Goal: Task Accomplishment & Management: Use online tool/utility

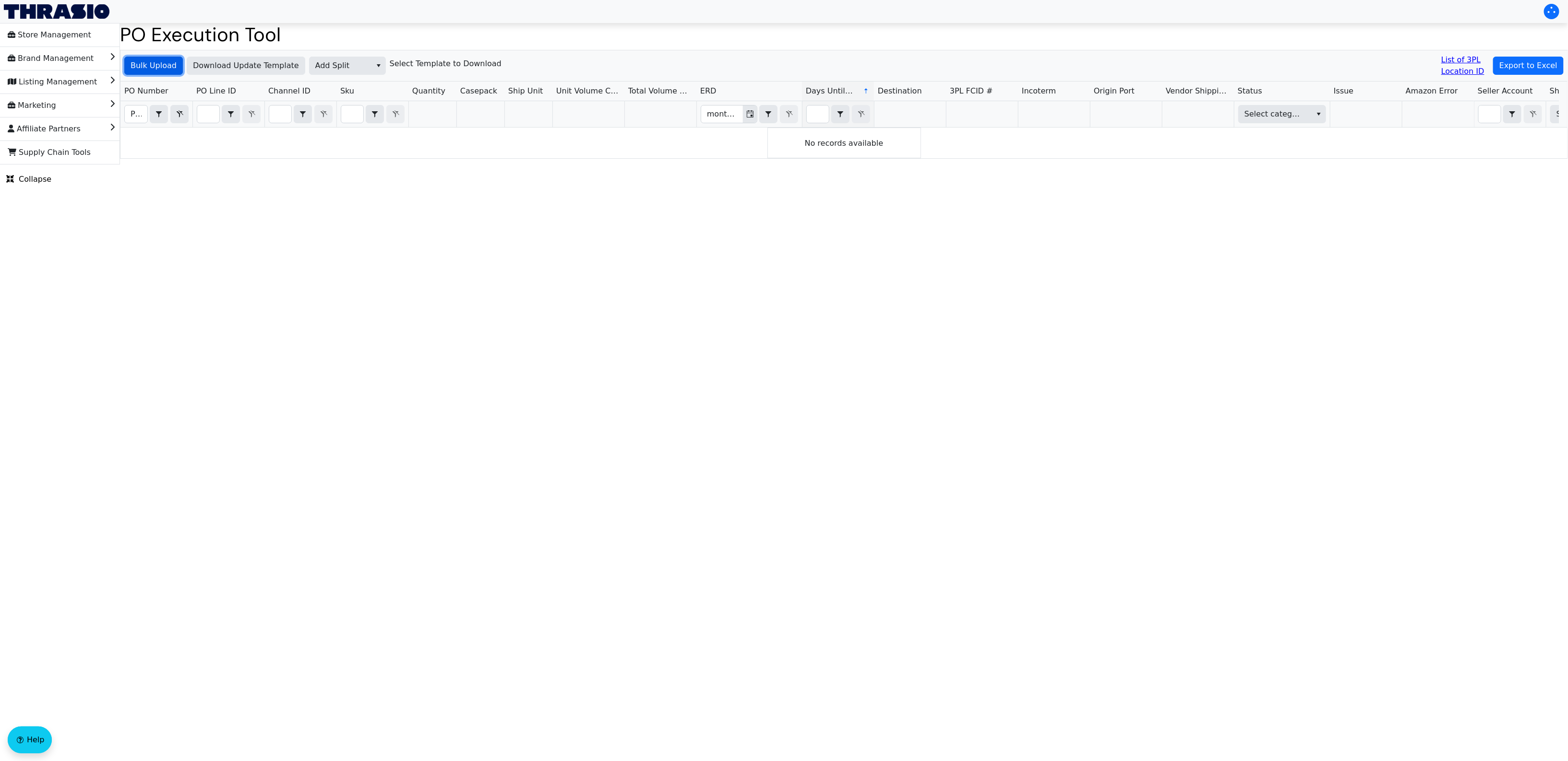
click at [153, 65] on span "Bulk Upload" at bounding box center [153, 65] width 46 height 11
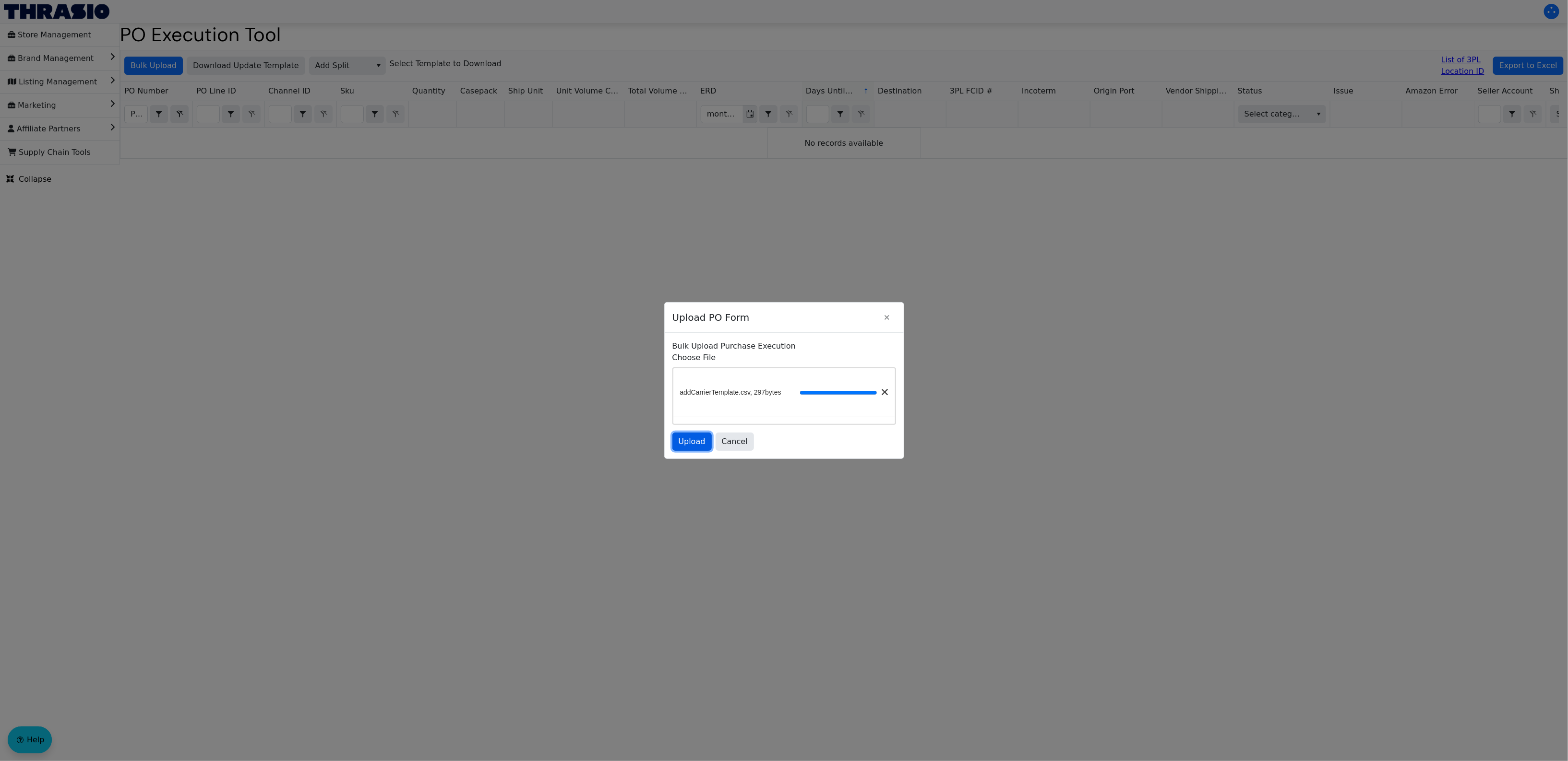
click at [694, 442] on span "Upload" at bounding box center [692, 441] width 27 height 11
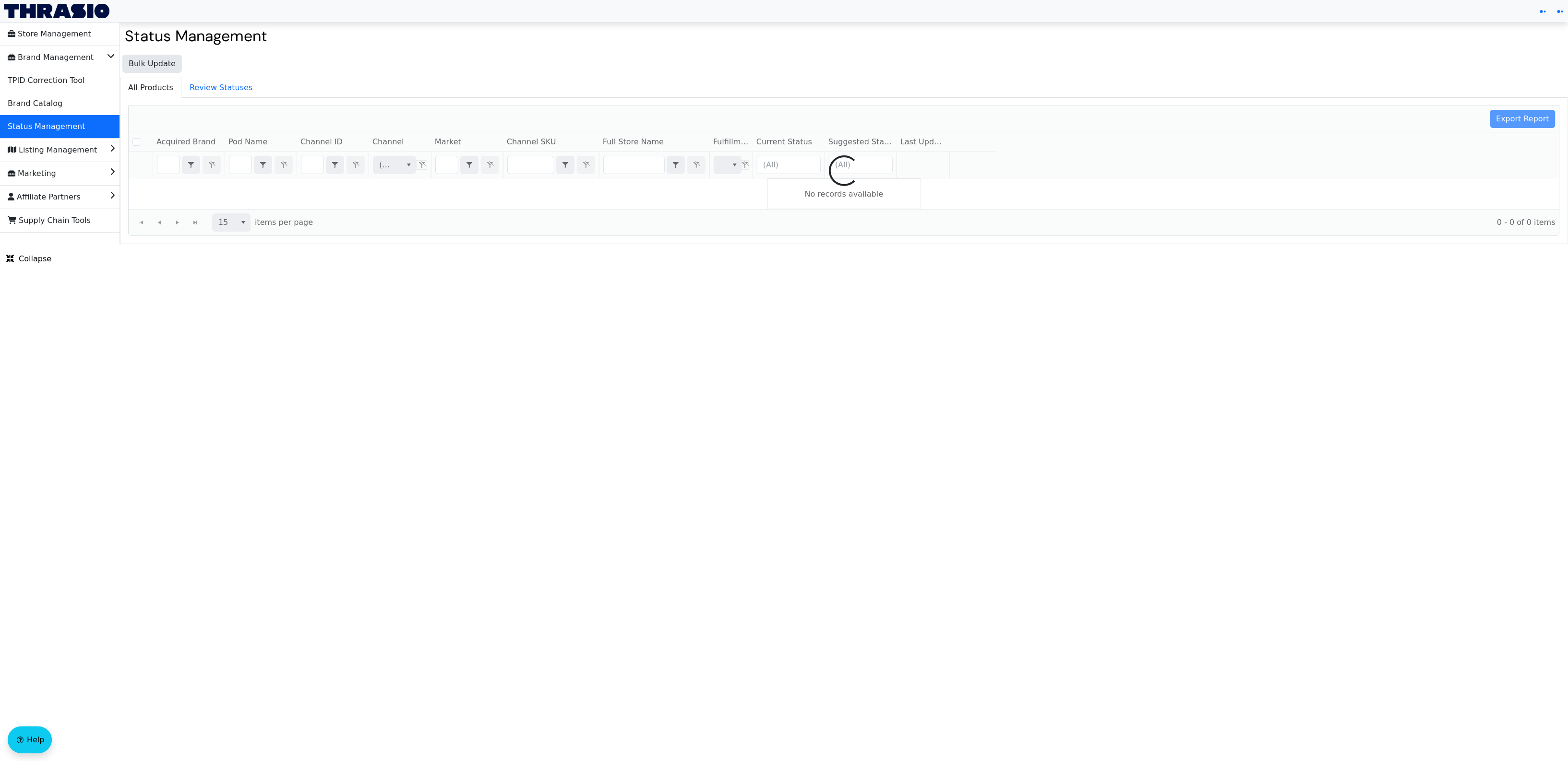
checkbox input "false"
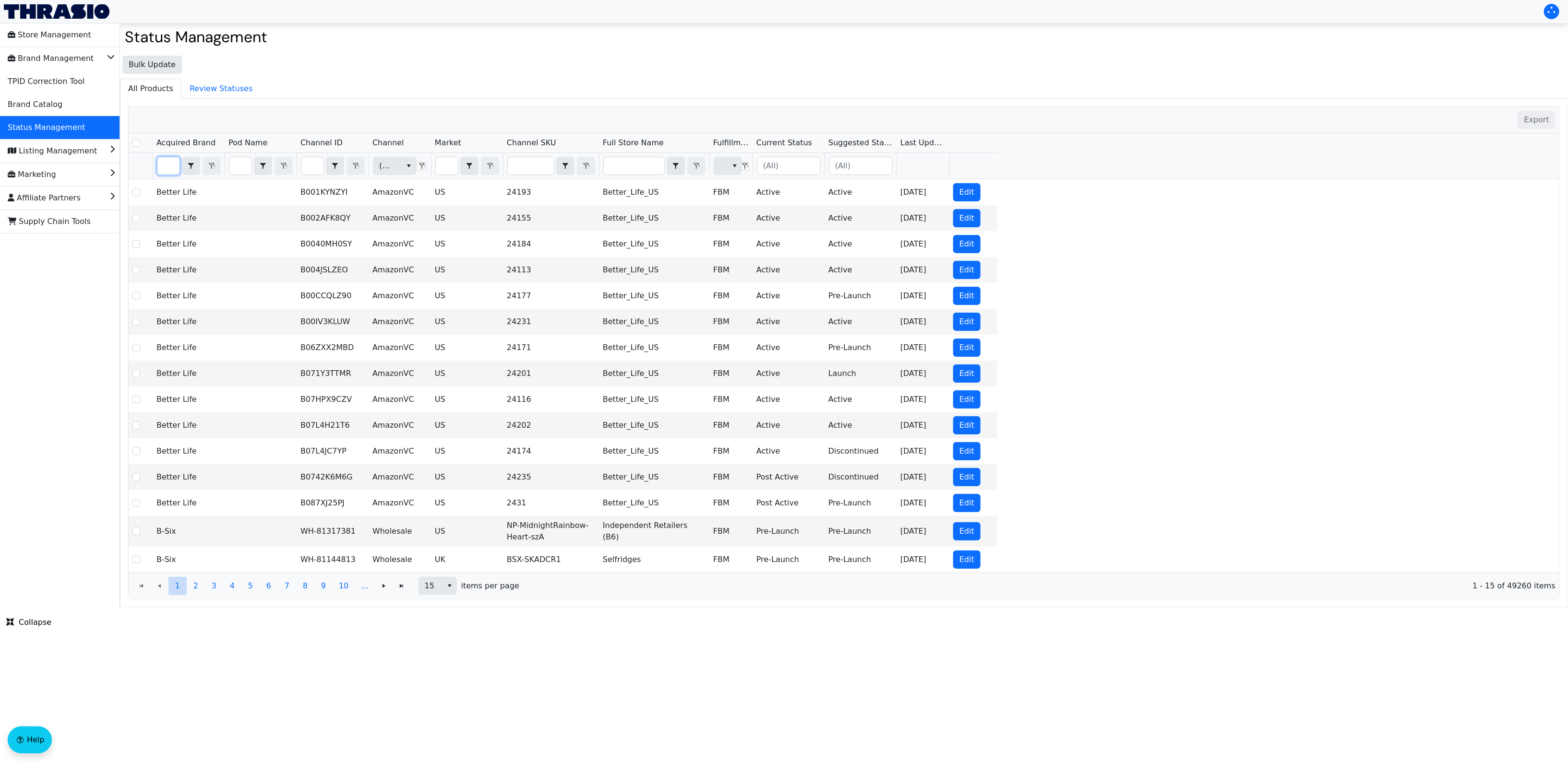
click at [169, 169] on input "Filter" at bounding box center [168, 165] width 22 height 17
type input "vb"
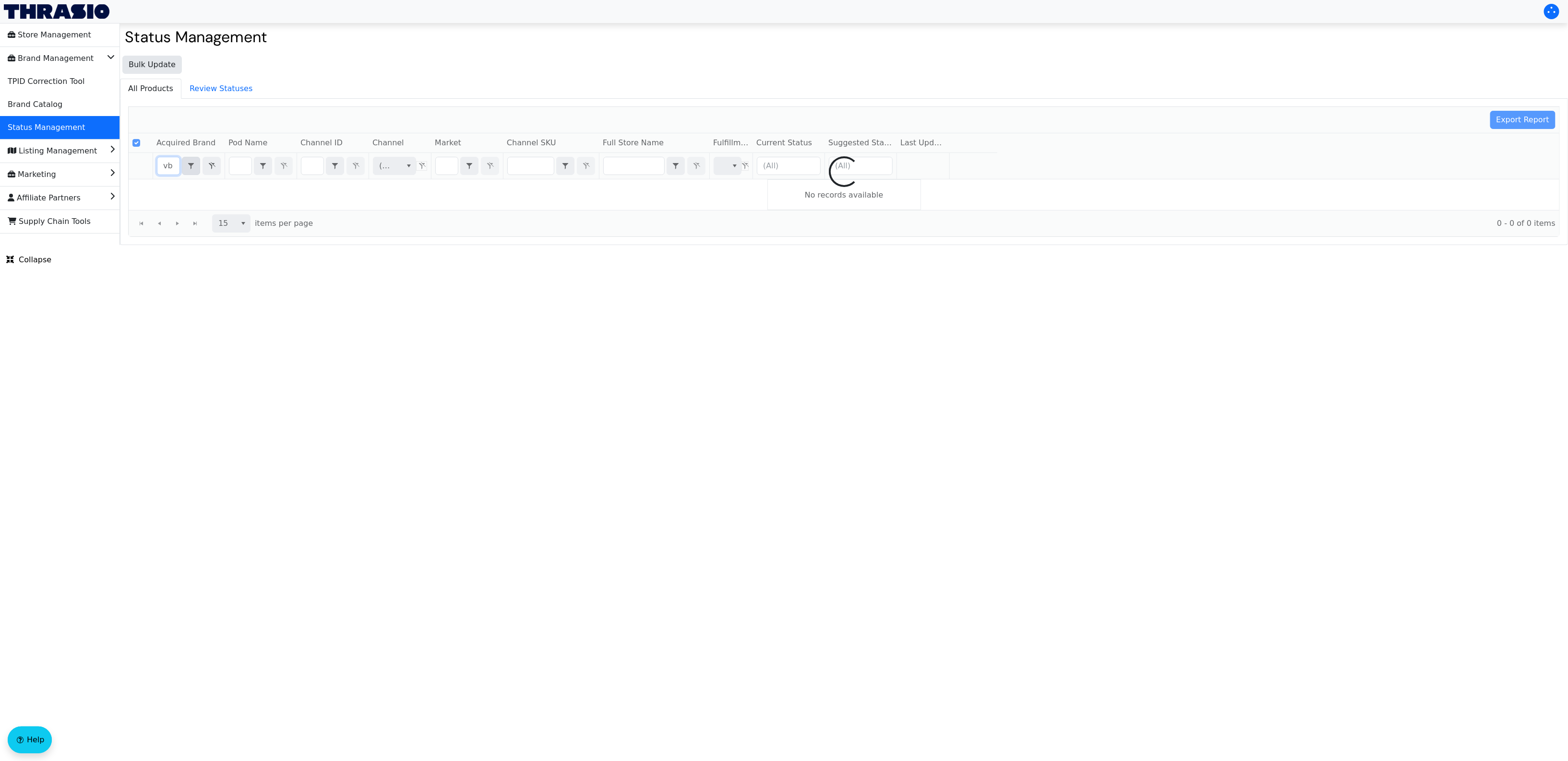
checkbox input "true"
type input "v"
type input "bol"
checkbox input "false"
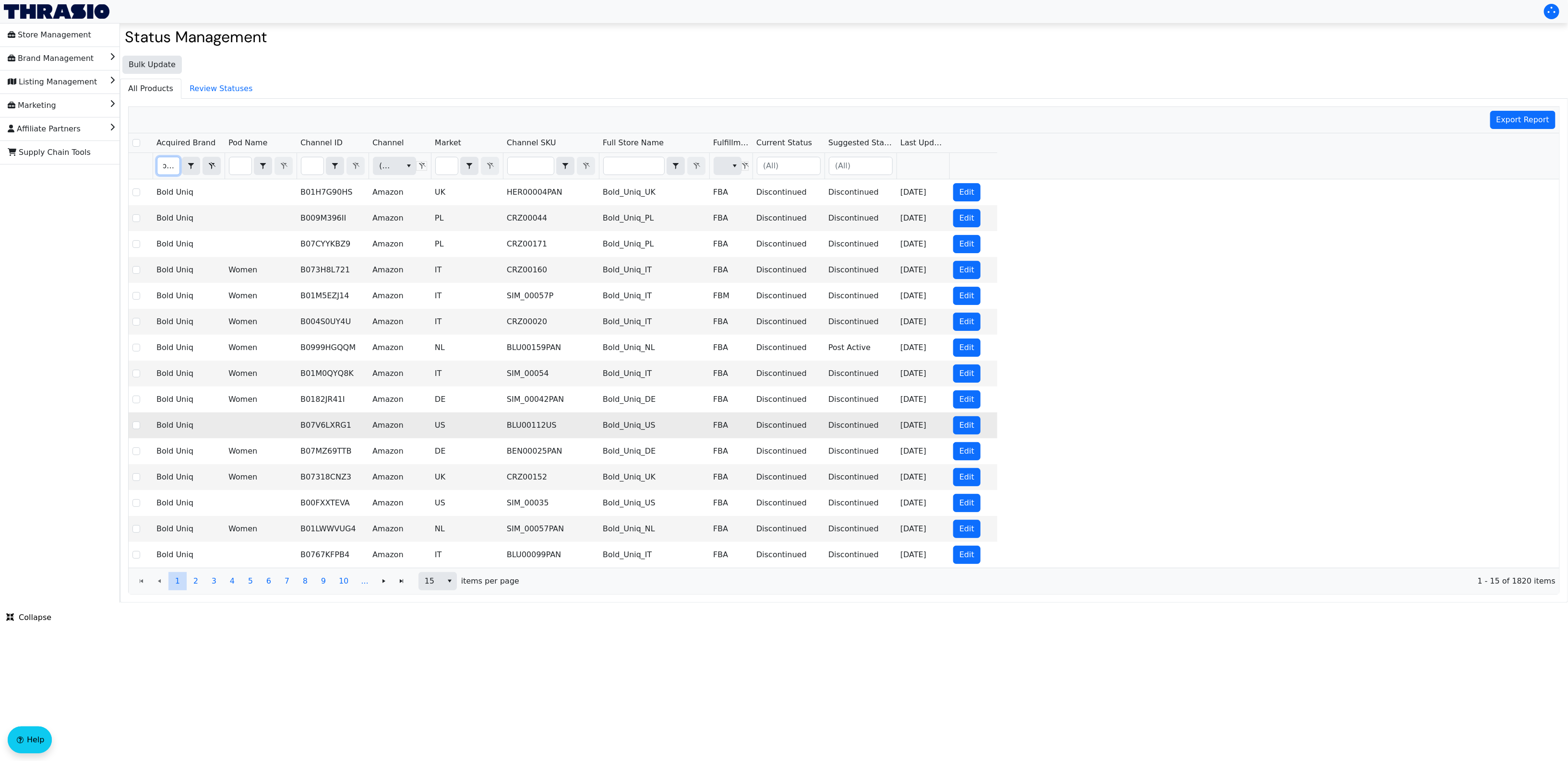
type input "bold"
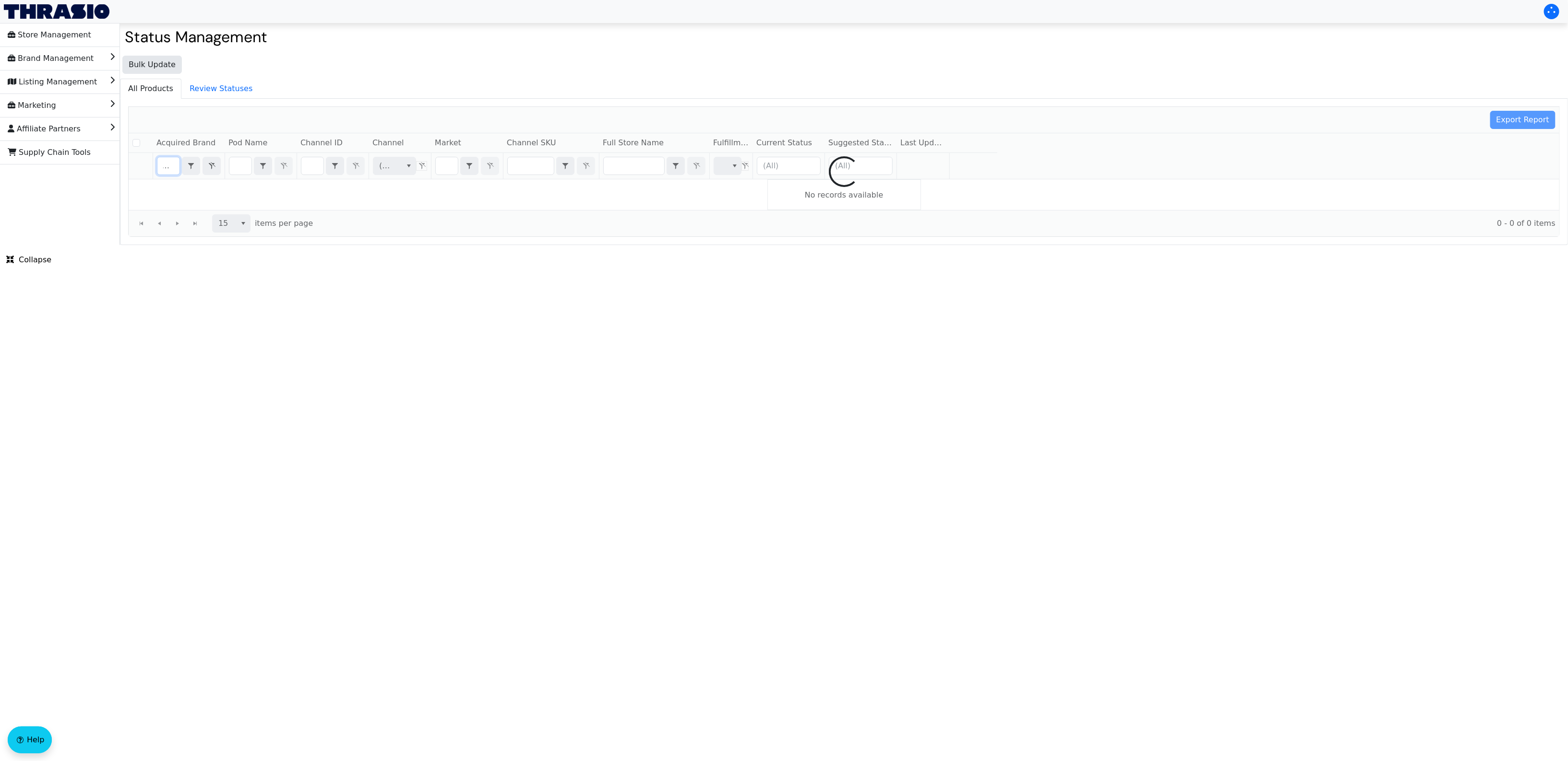
checkbox input "false"
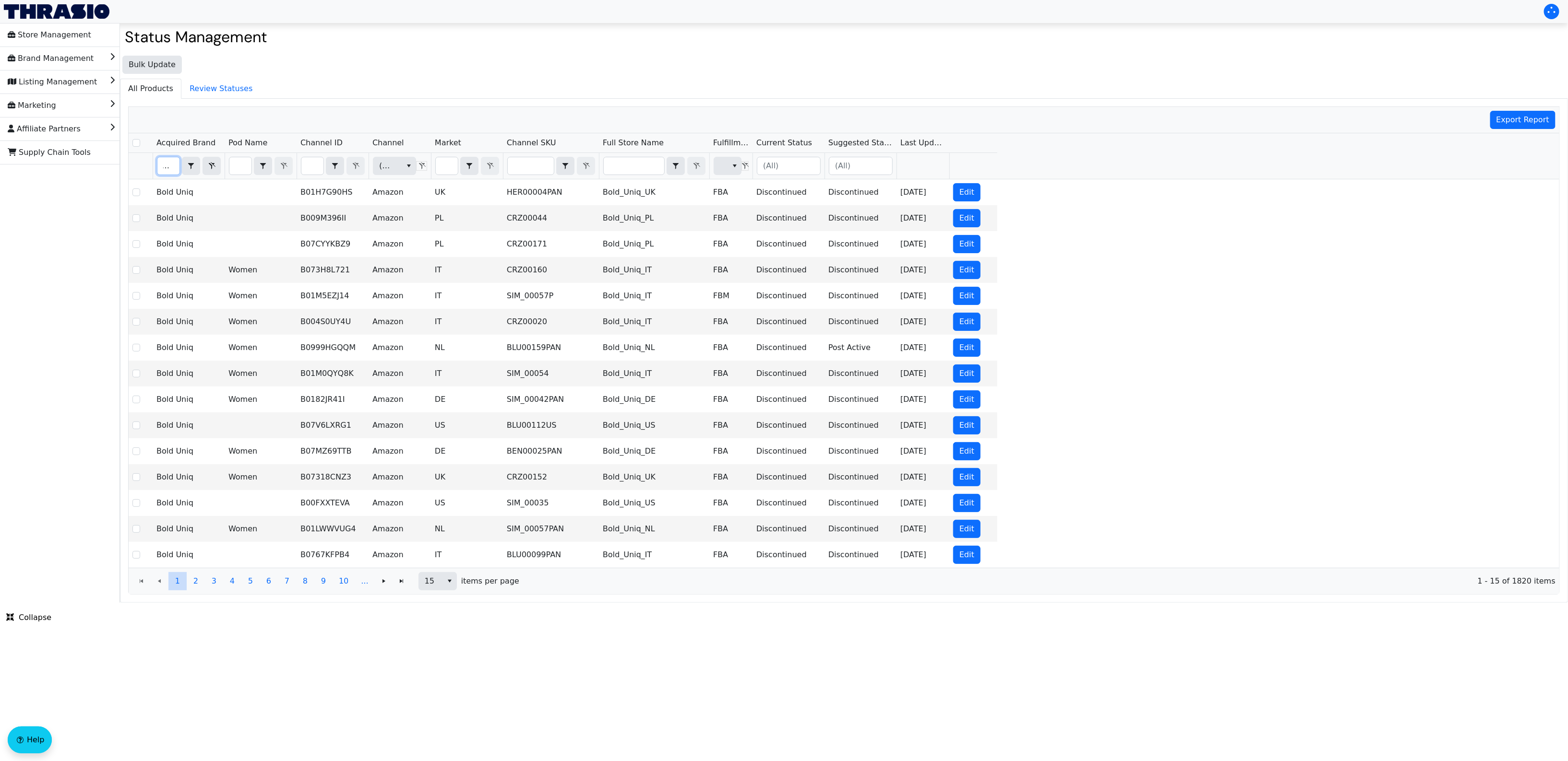
type input "bold"
checkbox input "true"
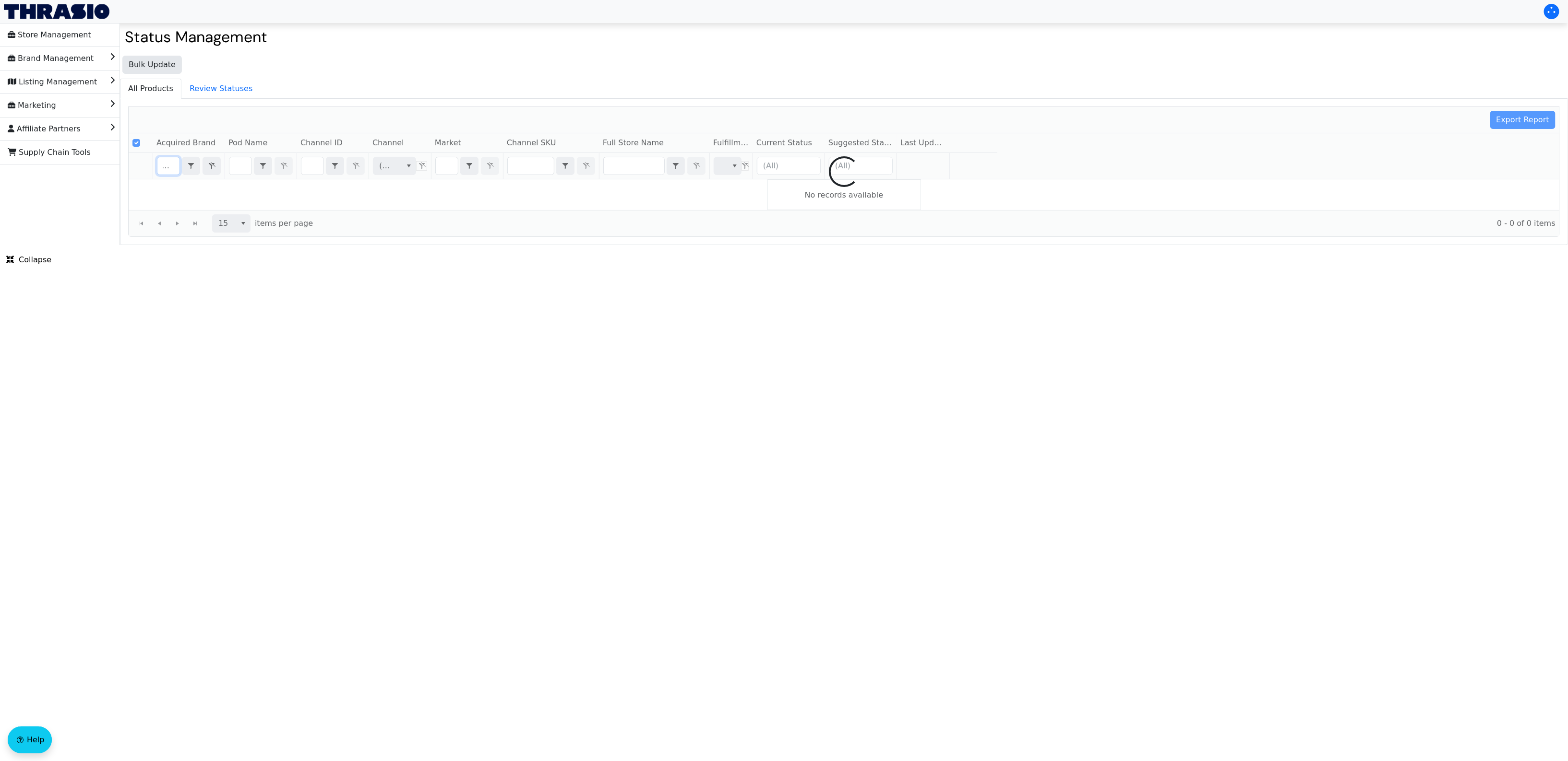
type input "bold u"
checkbox input "false"
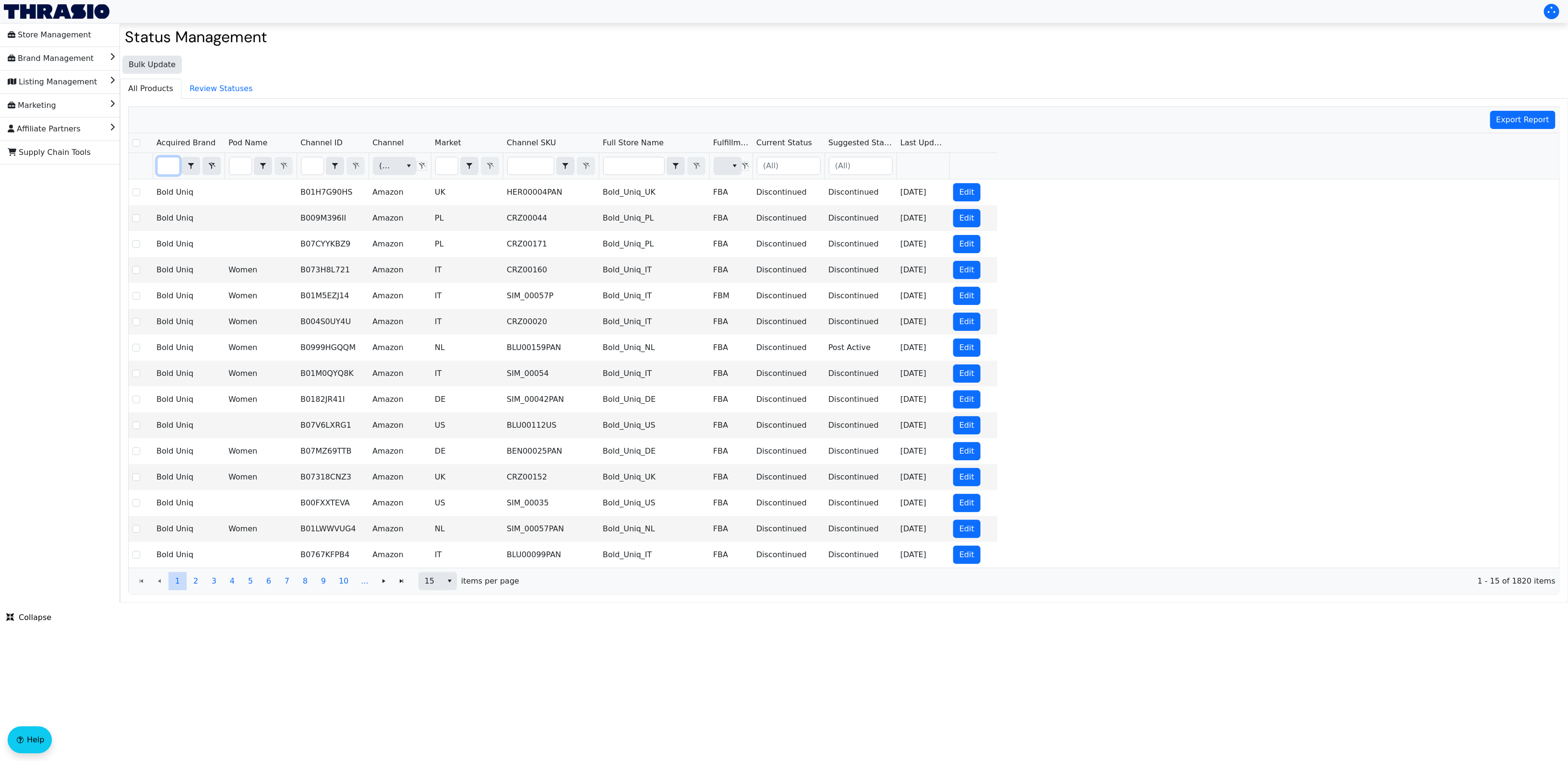
type input "bold u"
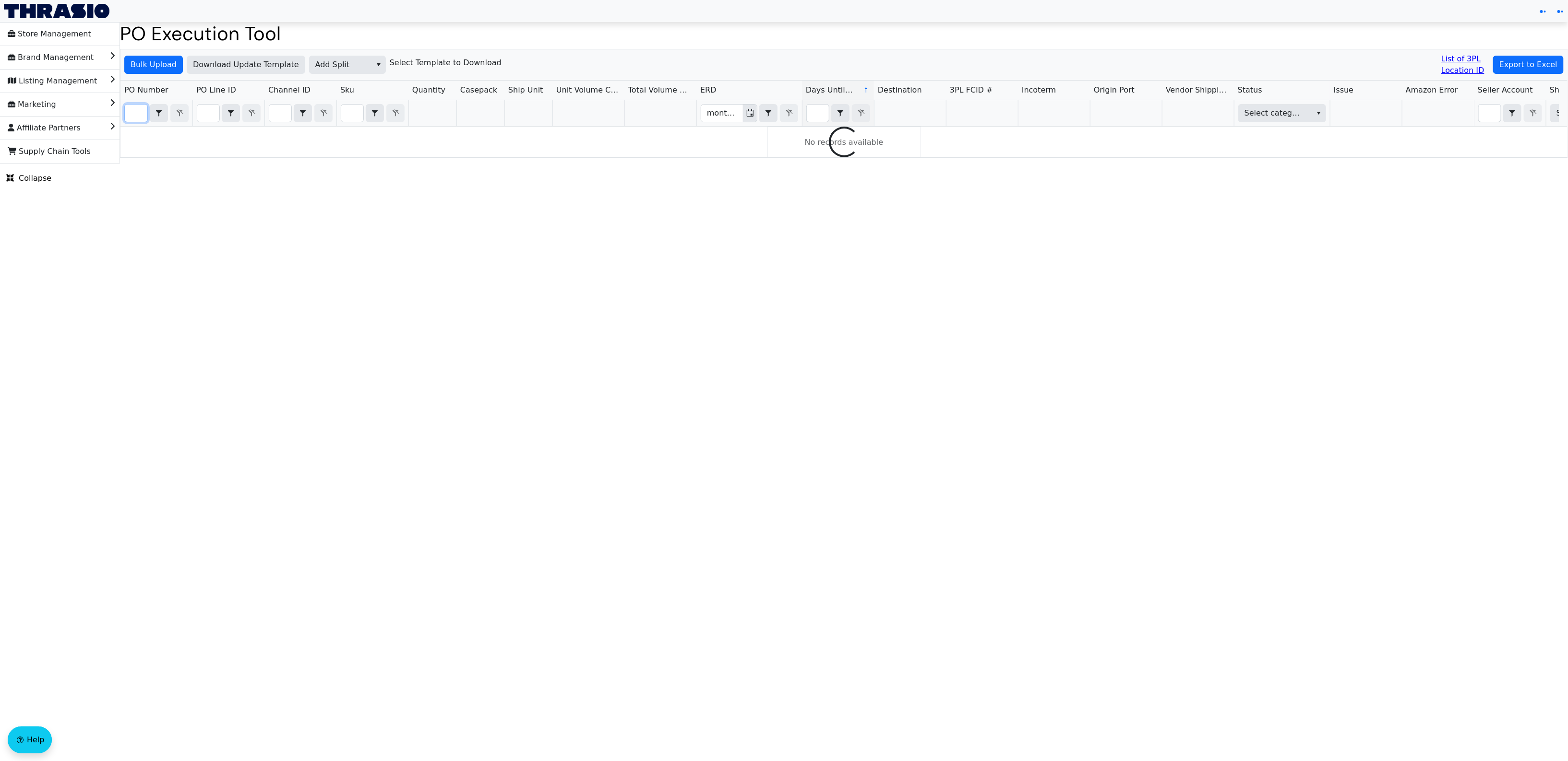
click at [133, 111] on input "Filter" at bounding box center [136, 113] width 23 height 17
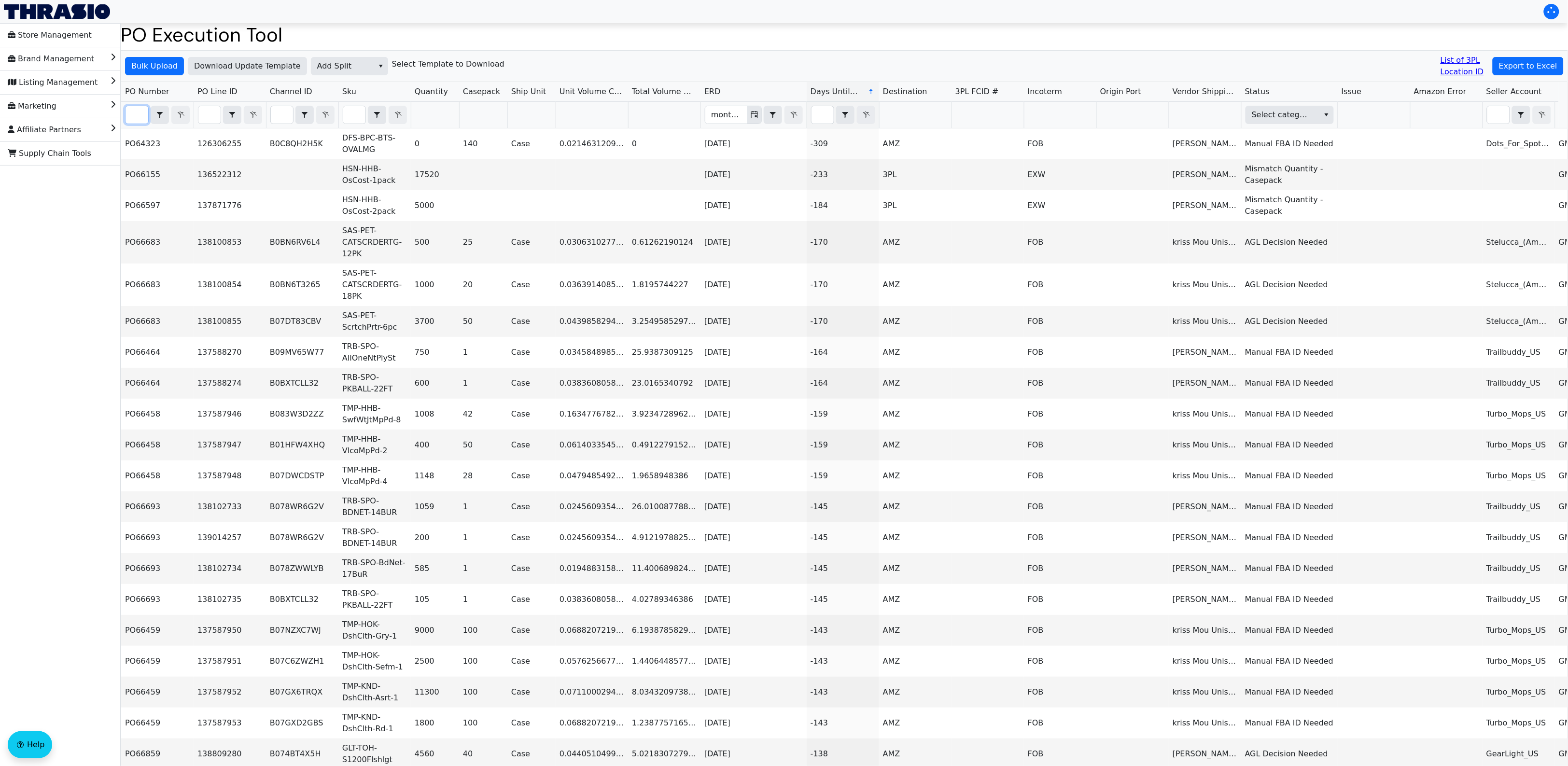
paste input "PO67153"
click at [126, 114] on input "PO67153" at bounding box center [137, 114] width 23 height 17
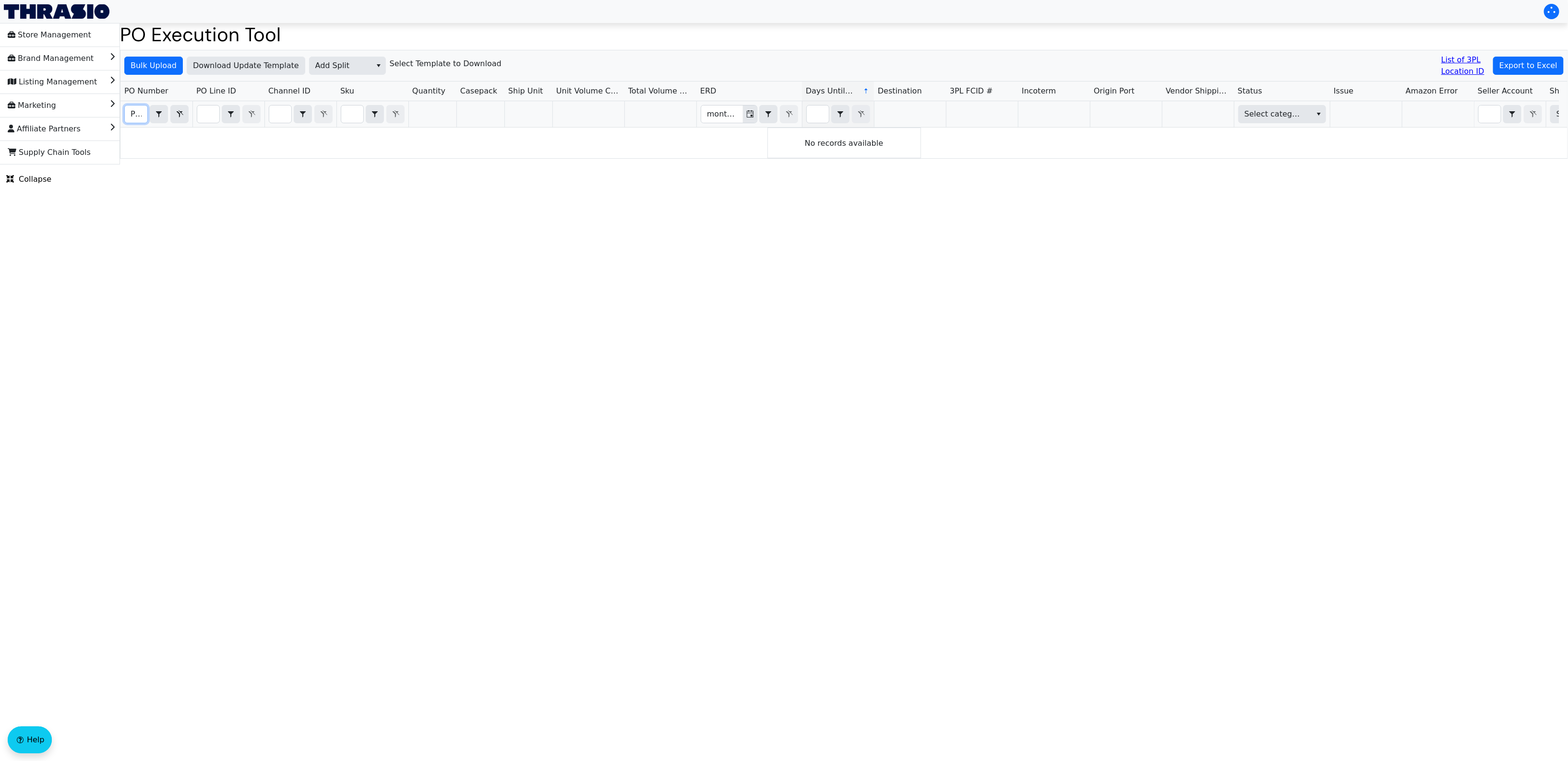
scroll to position [0, 23]
click at [135, 116] on input "PO67153" at bounding box center [136, 114] width 23 height 17
type input "PO67153"
